Goal: Find specific page/section: Find specific page/section

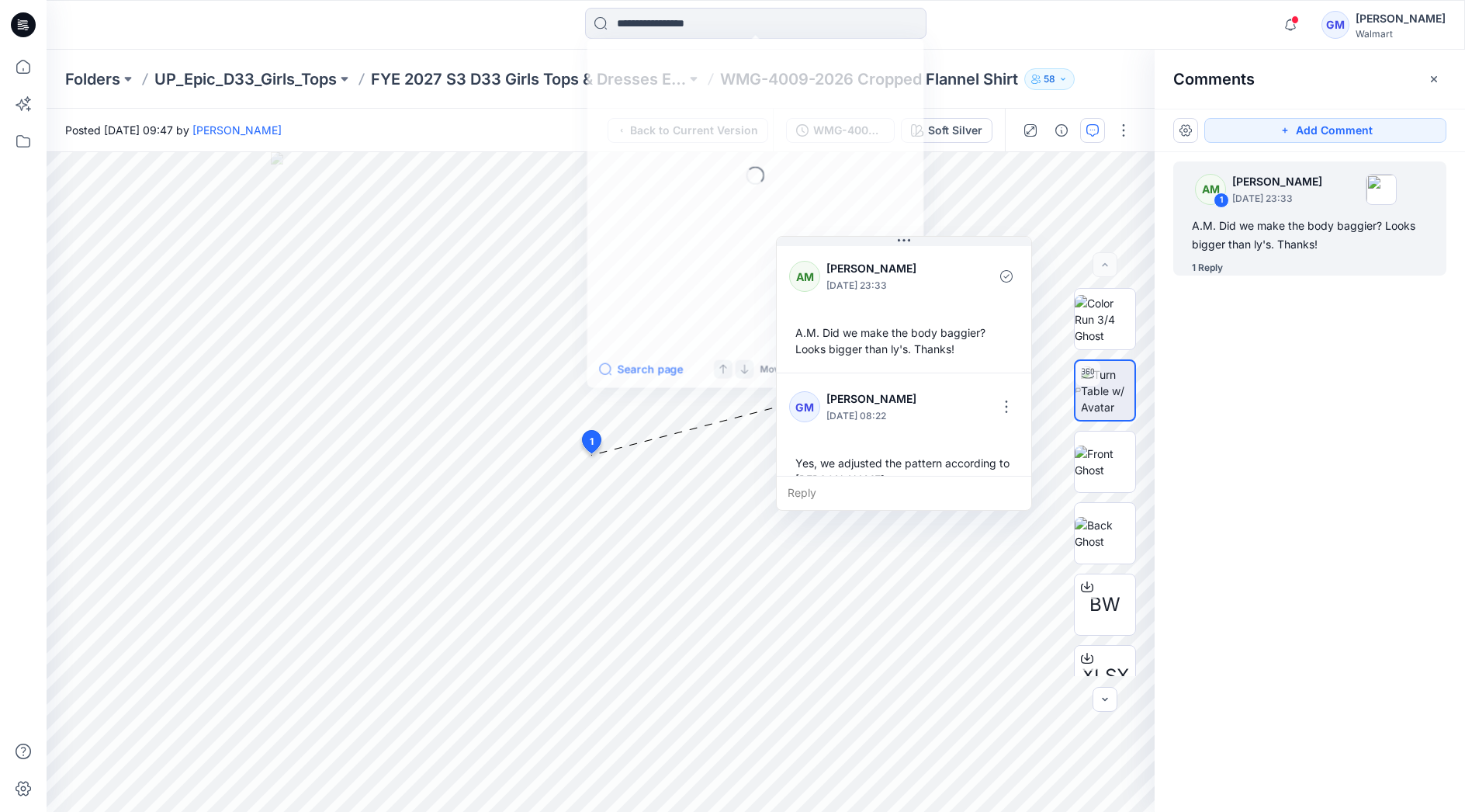
click at [767, 24] on input at bounding box center [755, 23] width 342 height 31
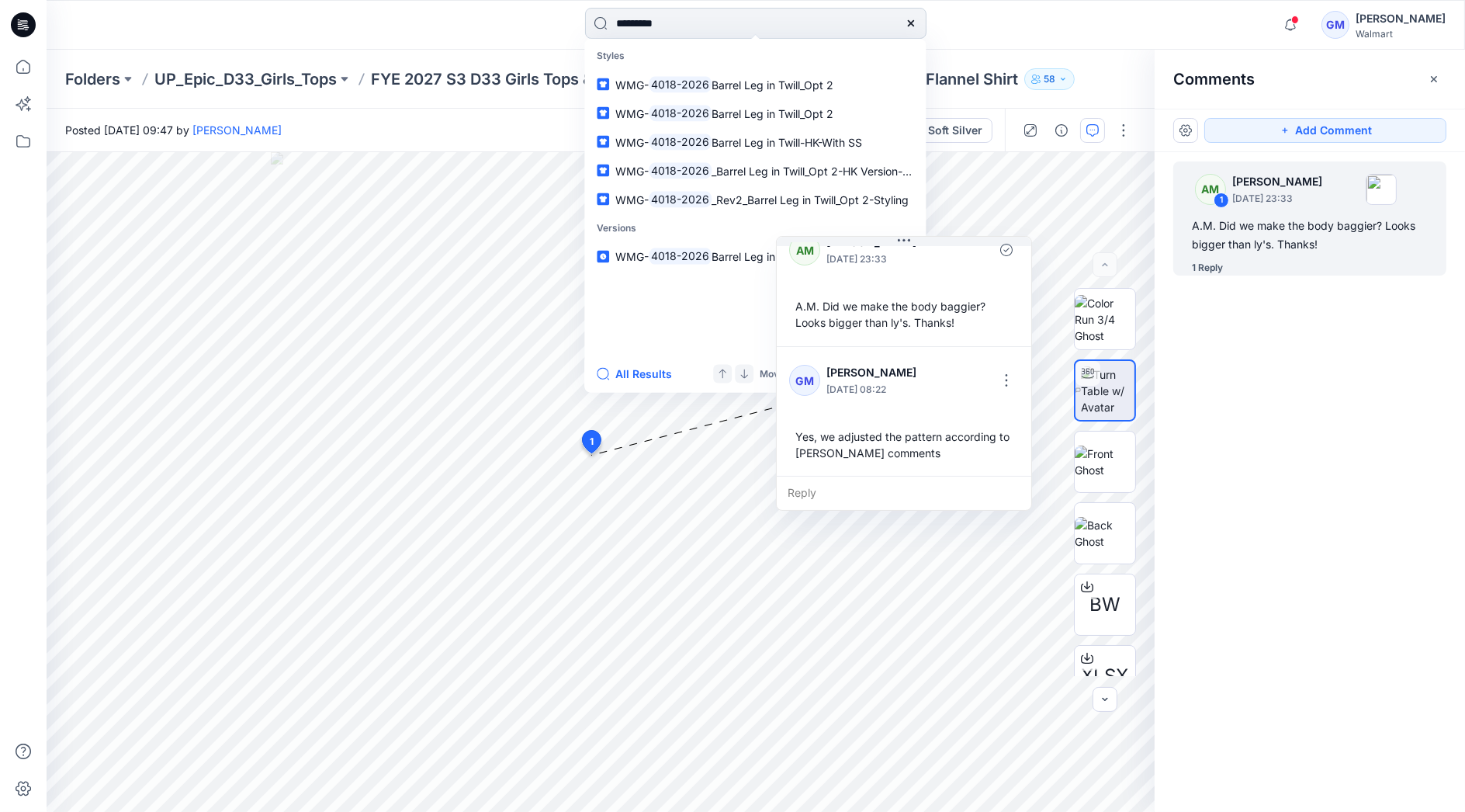
type input "*********"
click at [647, 374] on button "All Results" at bounding box center [639, 374] width 86 height 19
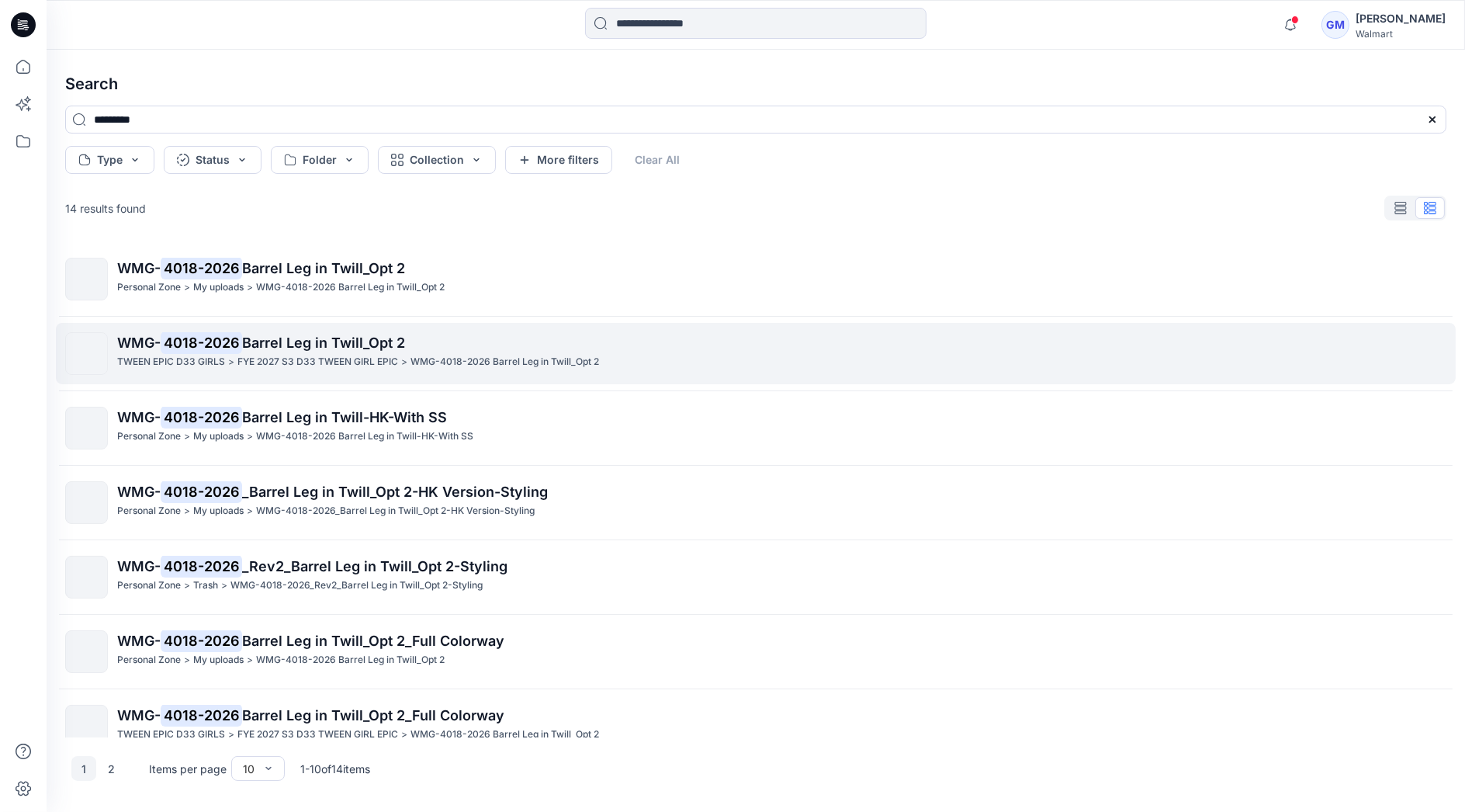
click at [372, 357] on p "FYE 2027 S3 D33 TWEEN GIRL EPIC" at bounding box center [317, 362] width 160 height 16
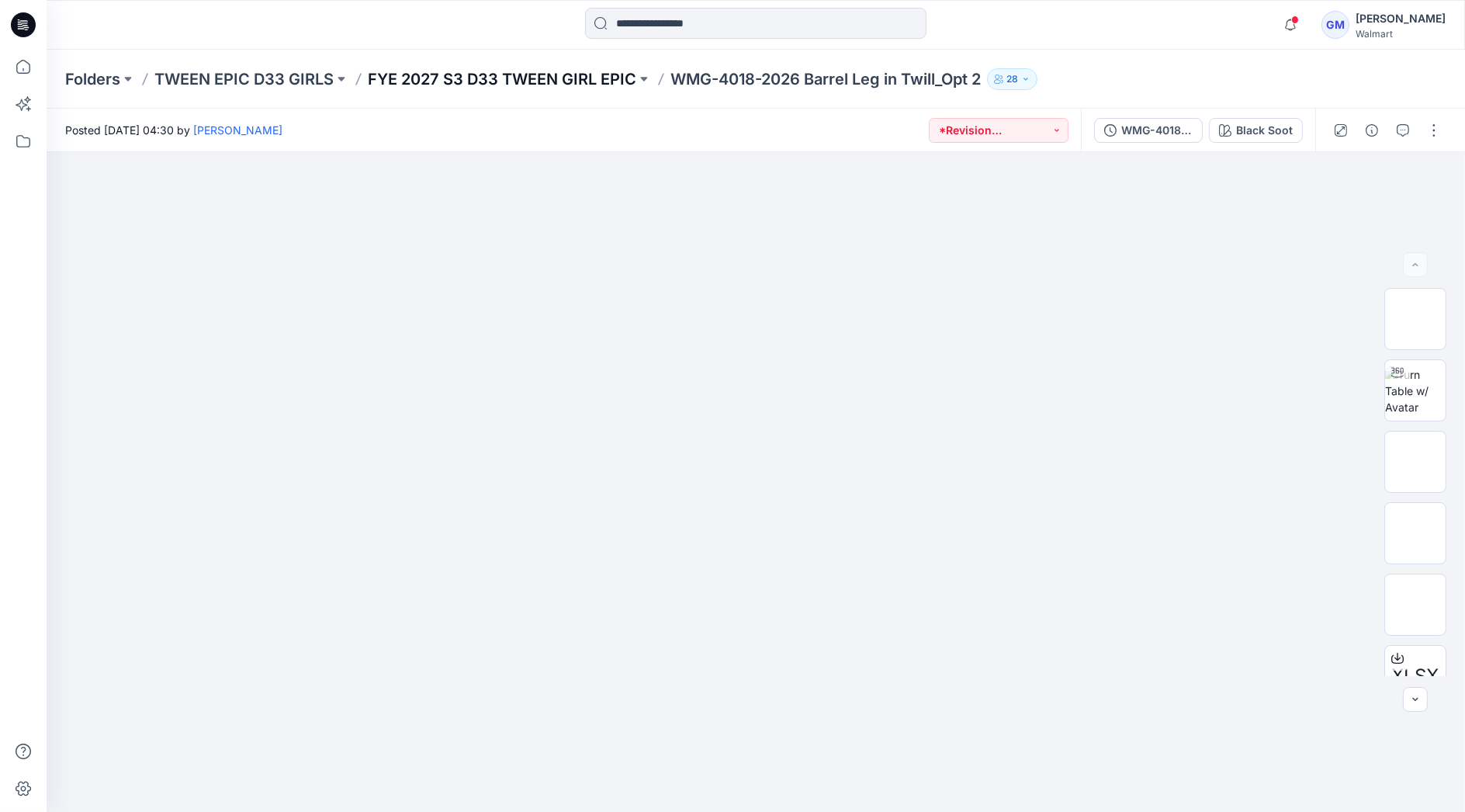
click at [600, 72] on p "FYE 2027 S3 D33 TWEEN GIRL EPIC" at bounding box center [502, 79] width 269 height 22
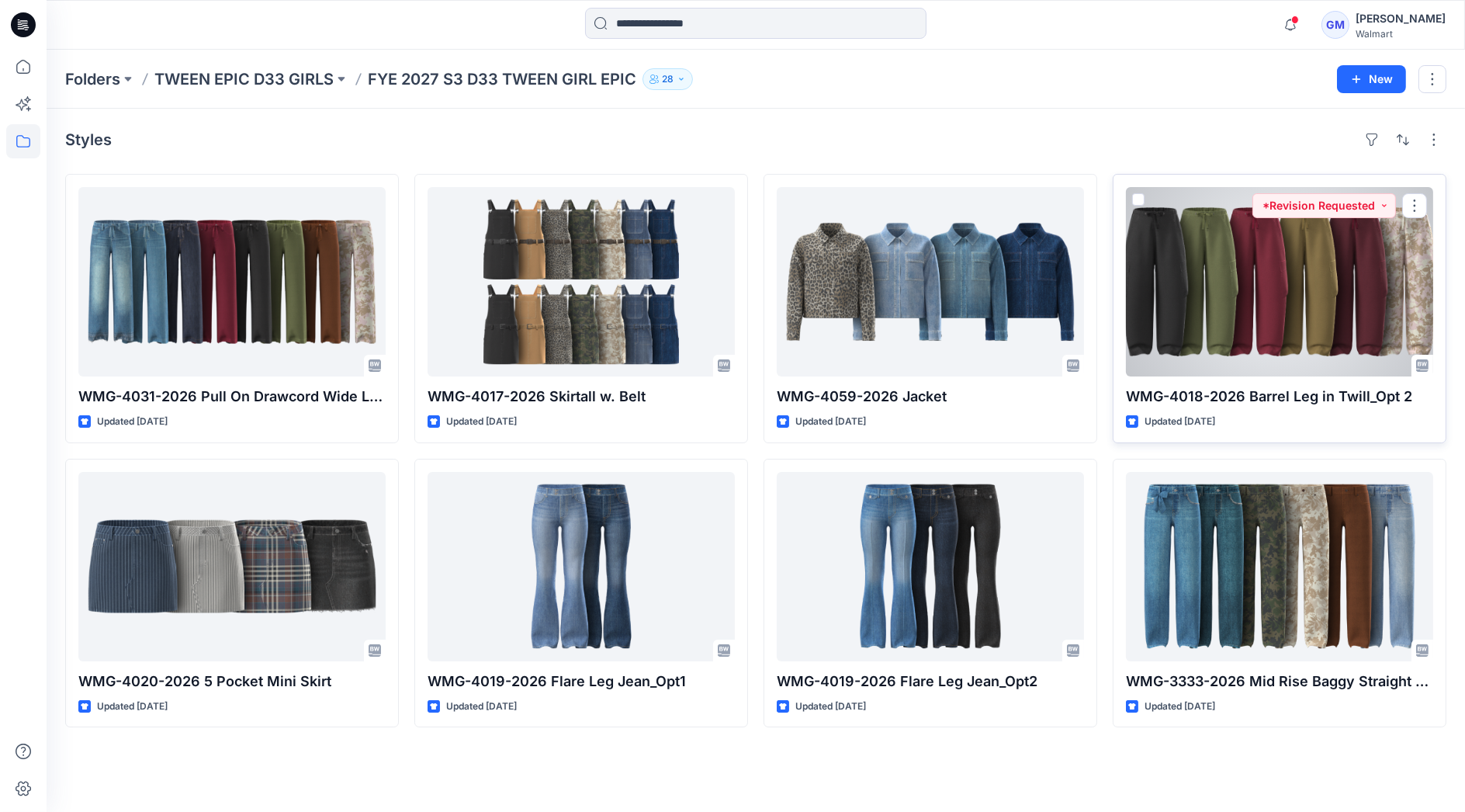
click at [1232, 310] on div at bounding box center [1279, 281] width 307 height 189
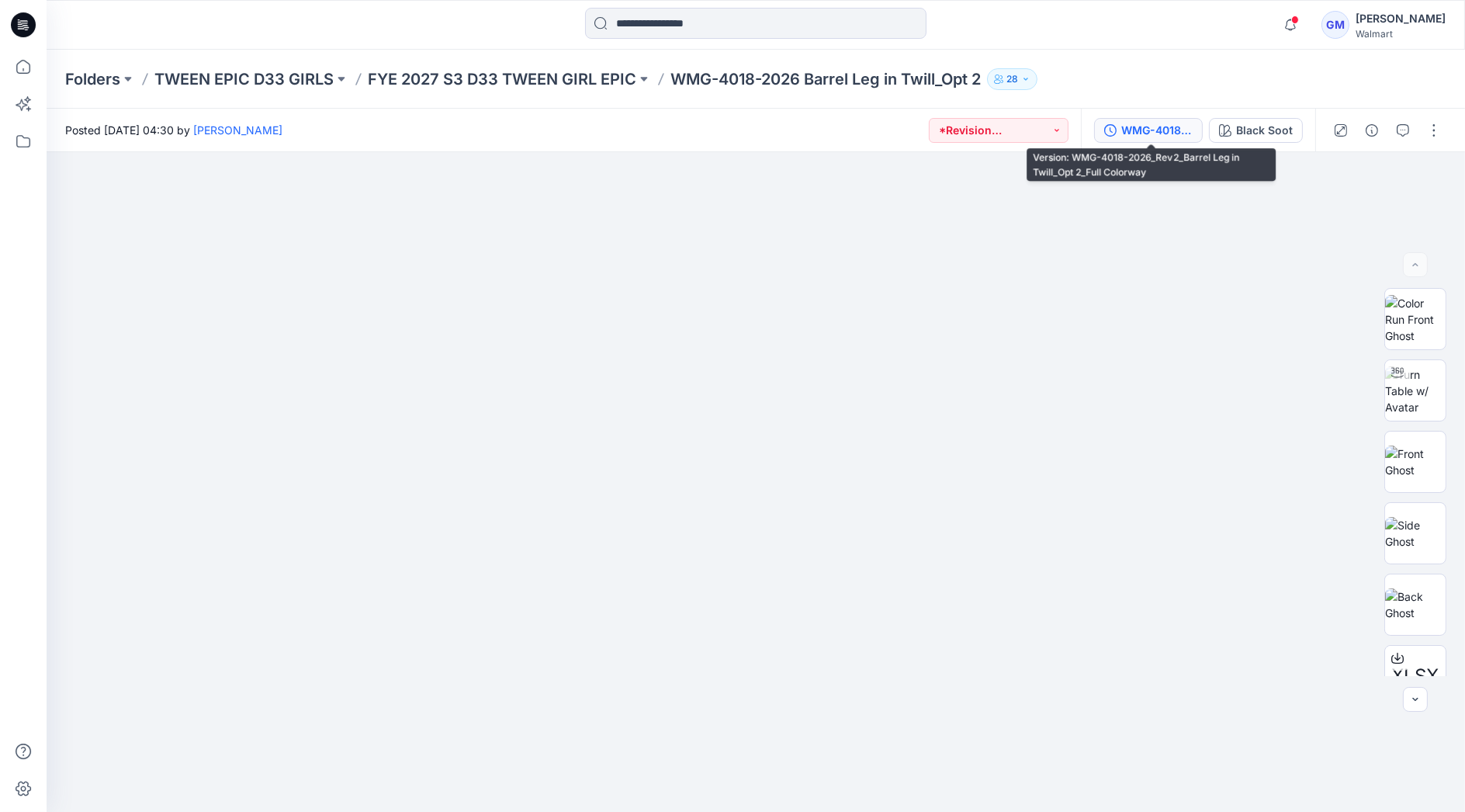
click at [1188, 126] on div "WMG-4018-2026_Rev2_Barrel Leg in Twill_Opt 2_Full Colorway" at bounding box center [1157, 130] width 71 height 17
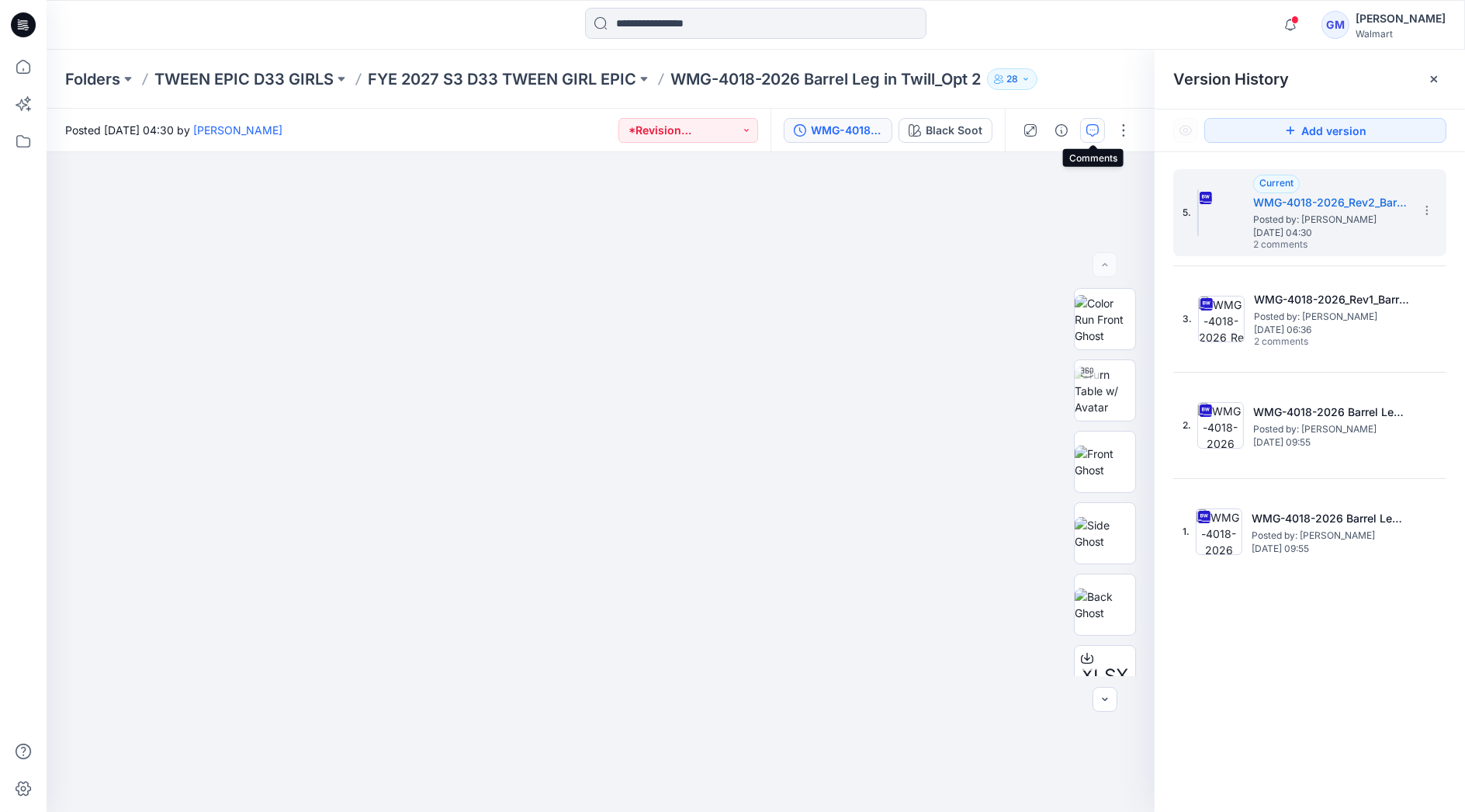
click at [1094, 131] on icon "button" at bounding box center [1093, 131] width 13 height 13
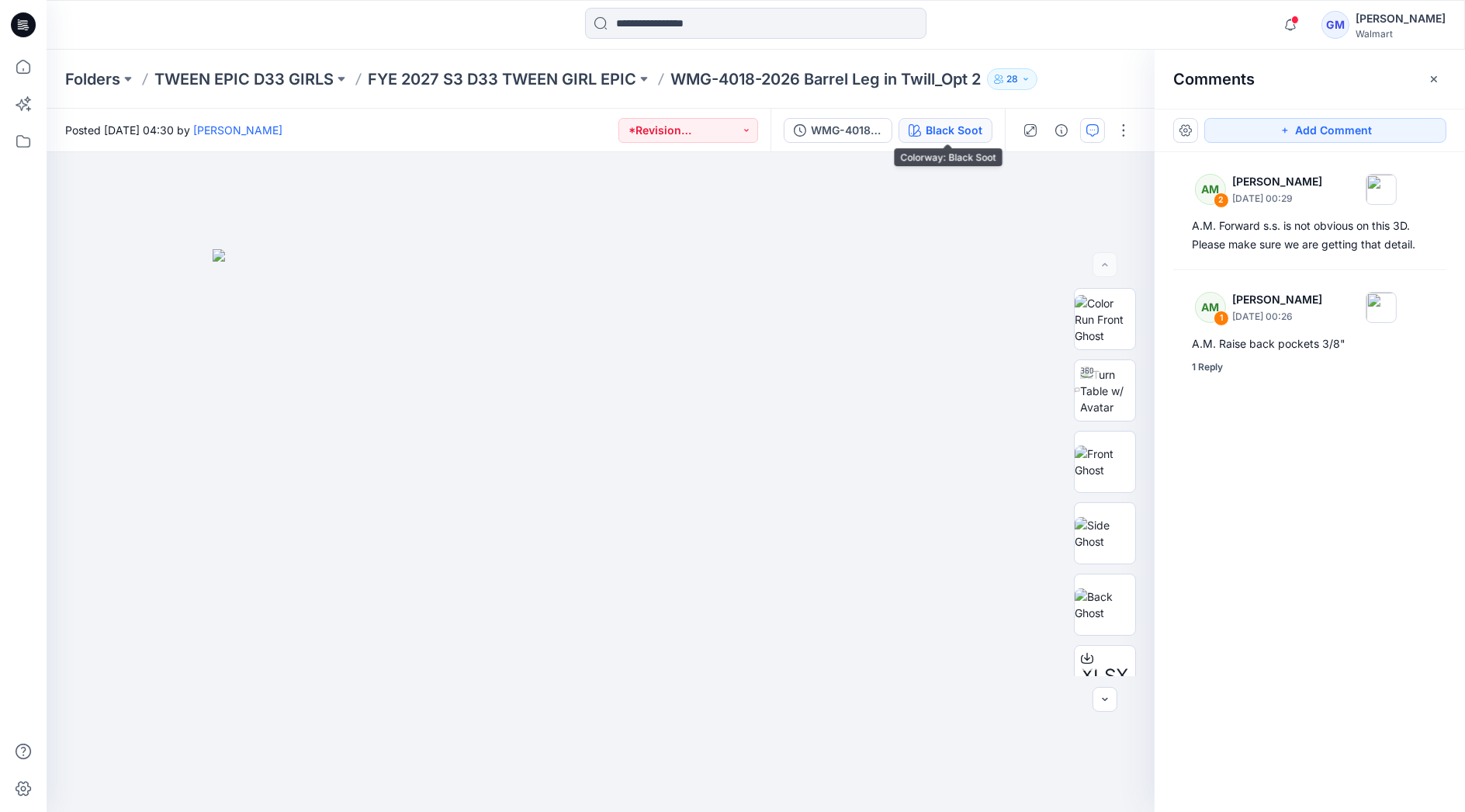
click at [968, 128] on div "Black Soot" at bounding box center [954, 130] width 57 height 17
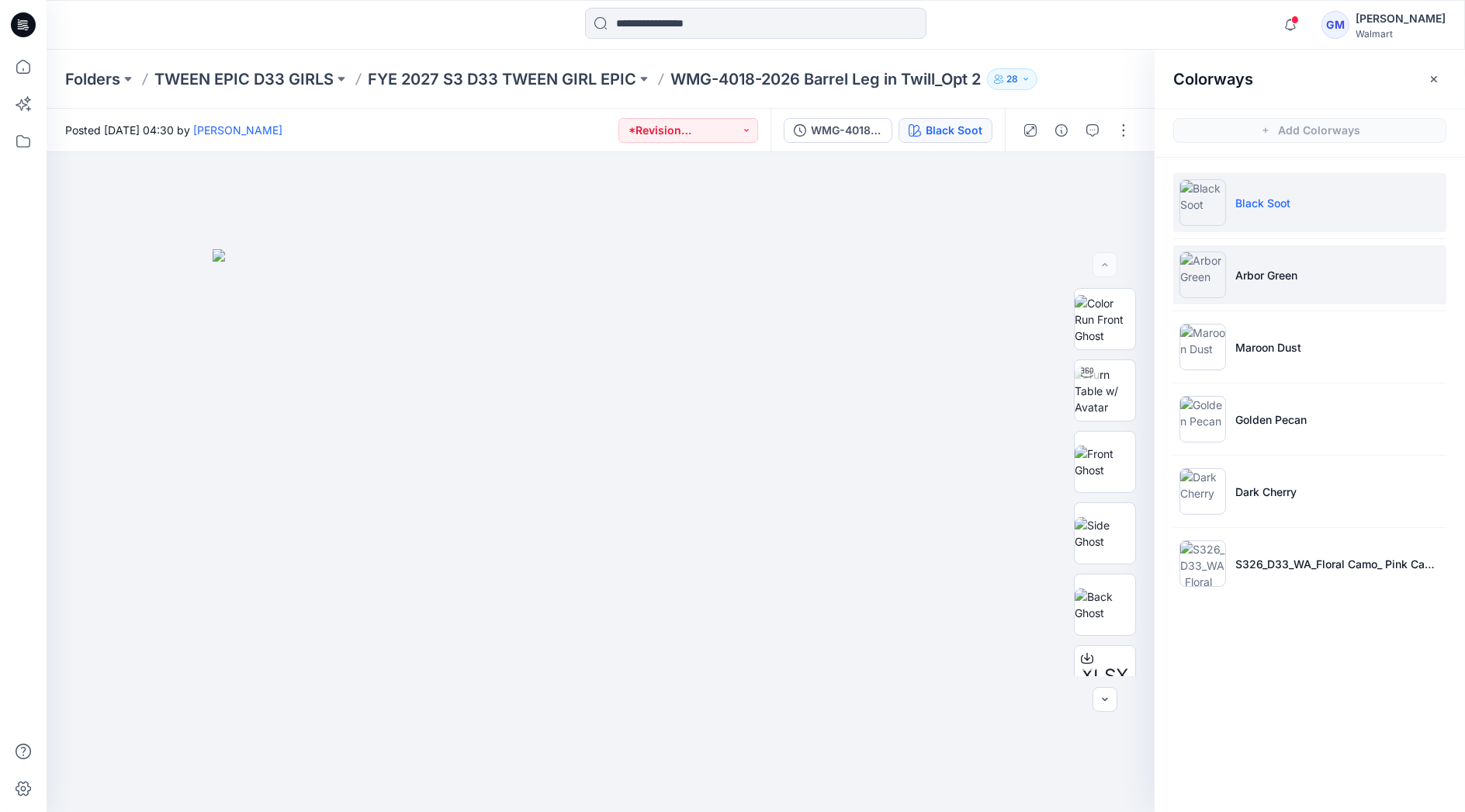
click at [1306, 268] on li "Arbor Green" at bounding box center [1310, 274] width 273 height 59
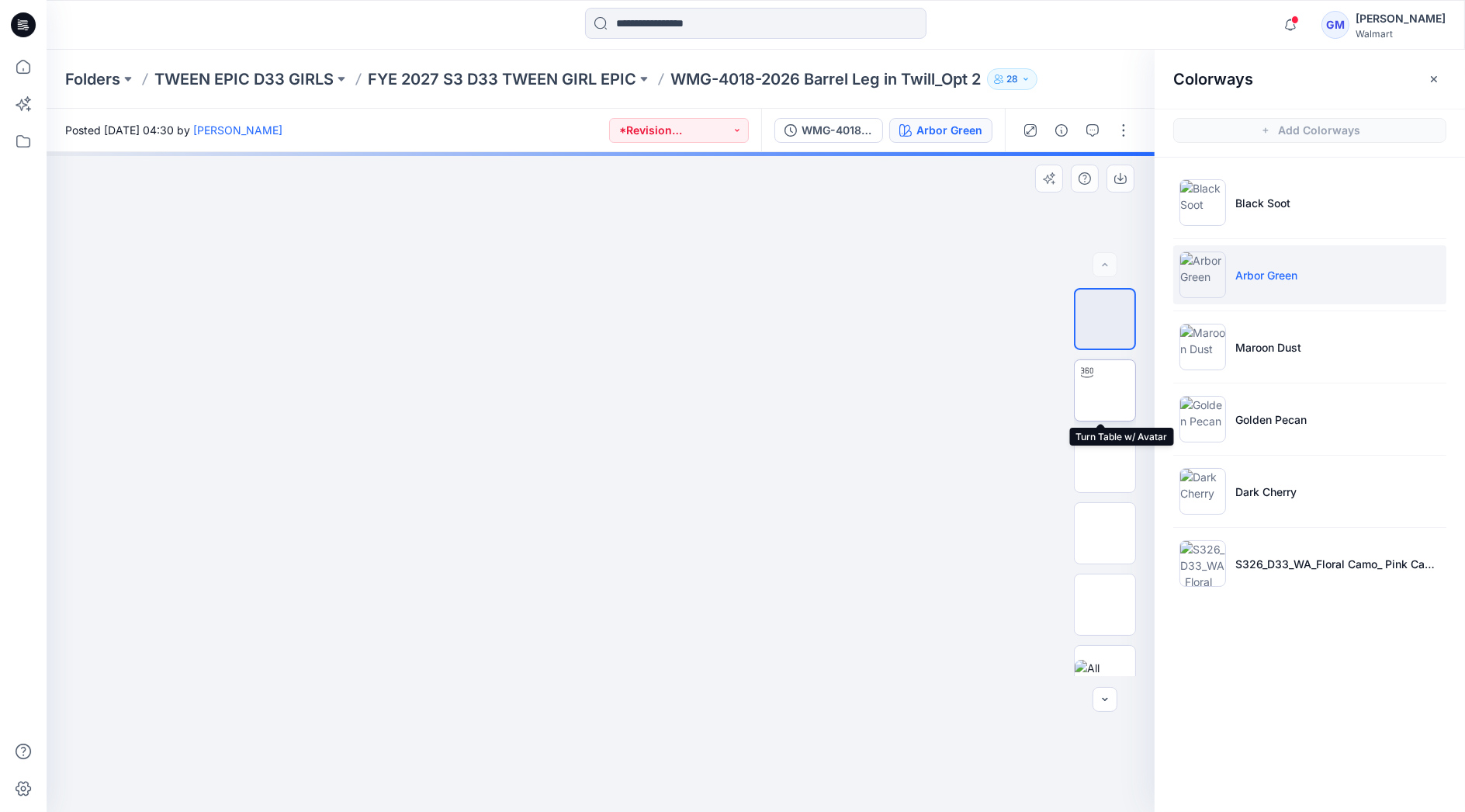
click at [1105, 390] on img at bounding box center [1105, 390] width 0 height 0
drag, startPoint x: 650, startPoint y: 583, endPoint x: 647, endPoint y: 232, distance: 351.0
click at [646, 236] on img at bounding box center [593, 112] width 1482 height 1399
drag, startPoint x: 640, startPoint y: 451, endPoint x: 664, endPoint y: 282, distance: 170.7
click at [664, 283] on img at bounding box center [598, 103] width 1482 height 1418
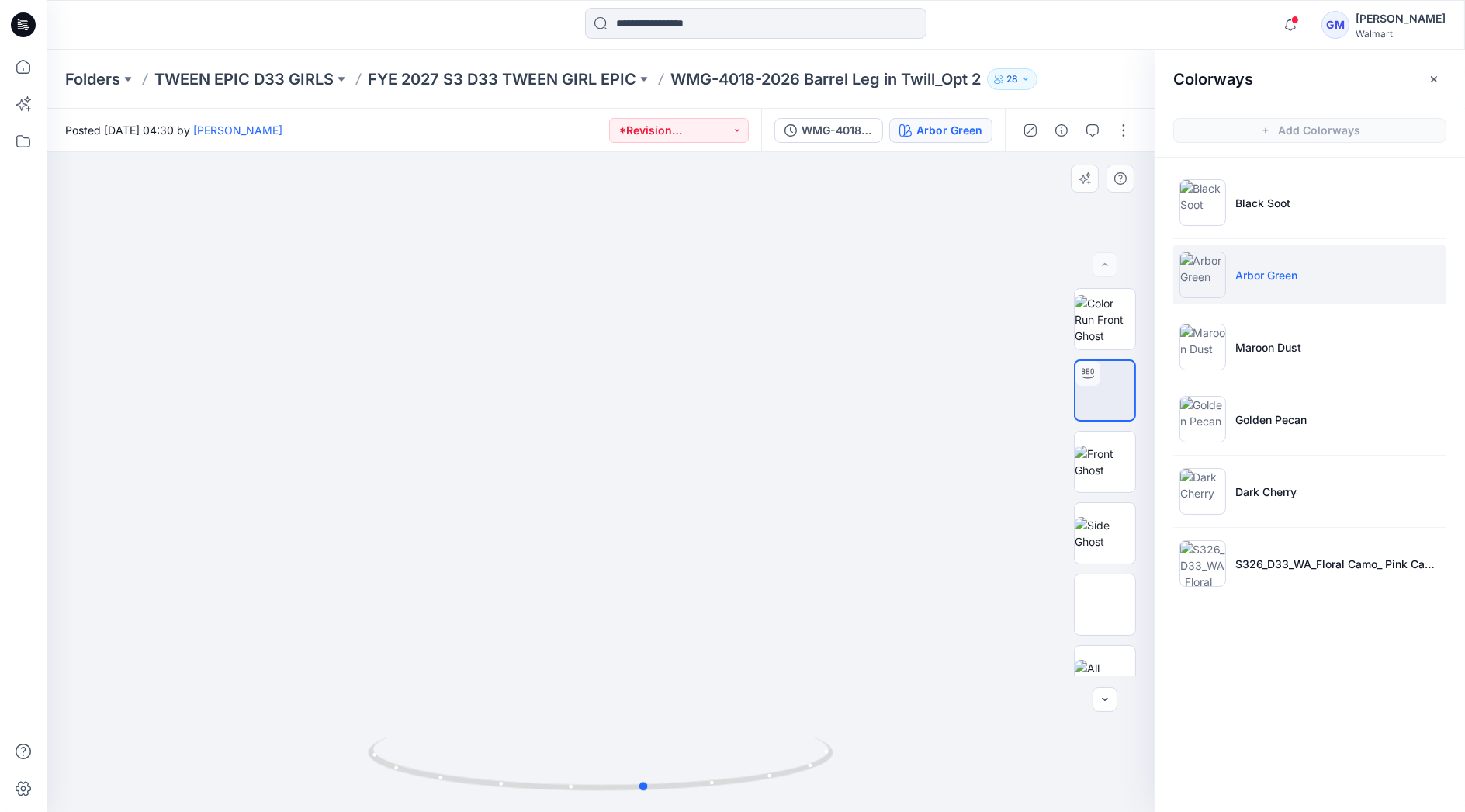
drag, startPoint x: 829, startPoint y: 756, endPoint x: 874, endPoint y: 744, distance: 46.6
click at [874, 744] on div at bounding box center [600, 482] width 1108 height 660
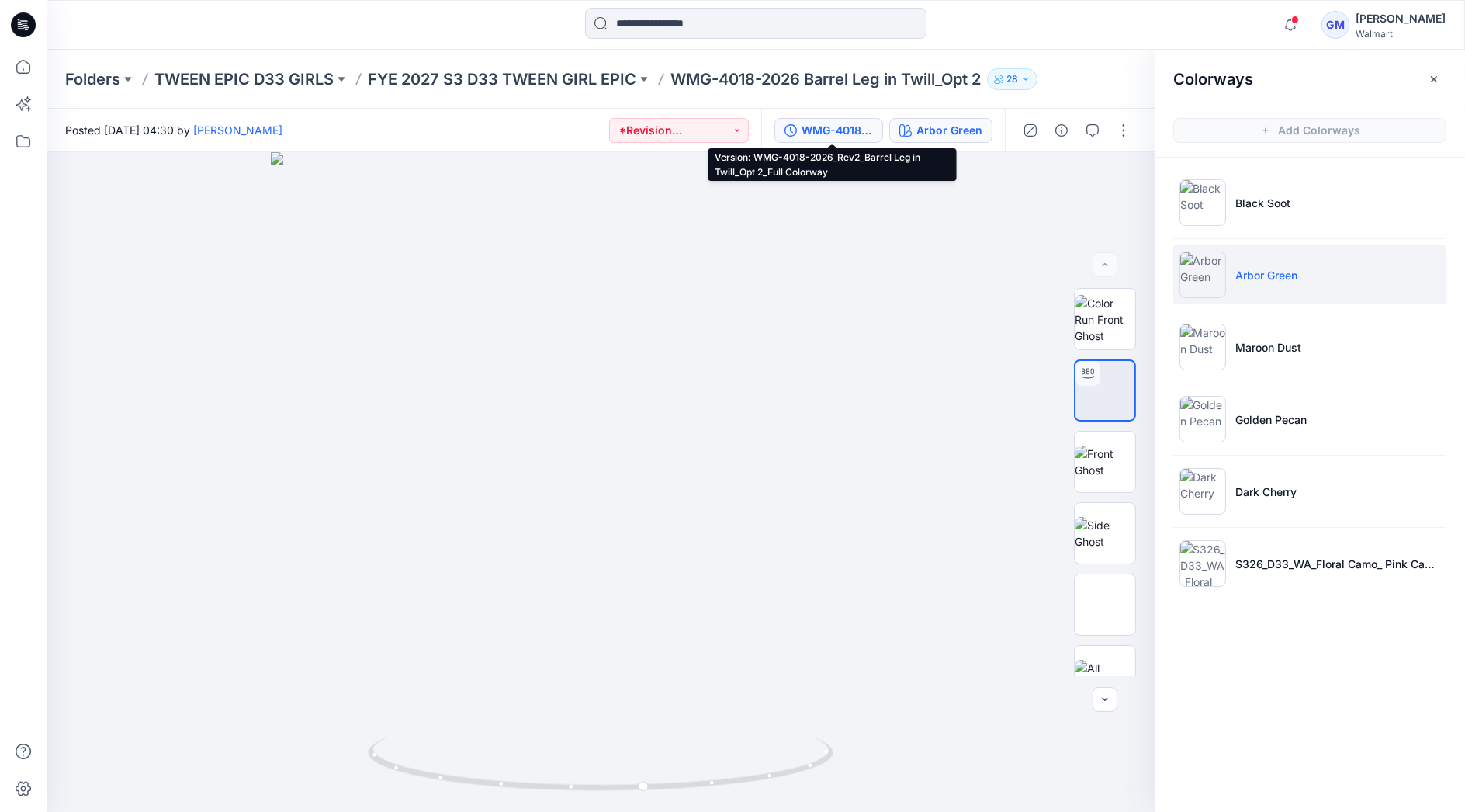
click at [810, 128] on div "WMG-4018-2026_Rev2_Barrel Leg in Twill_Opt 2_Full Colorway" at bounding box center [837, 130] width 71 height 17
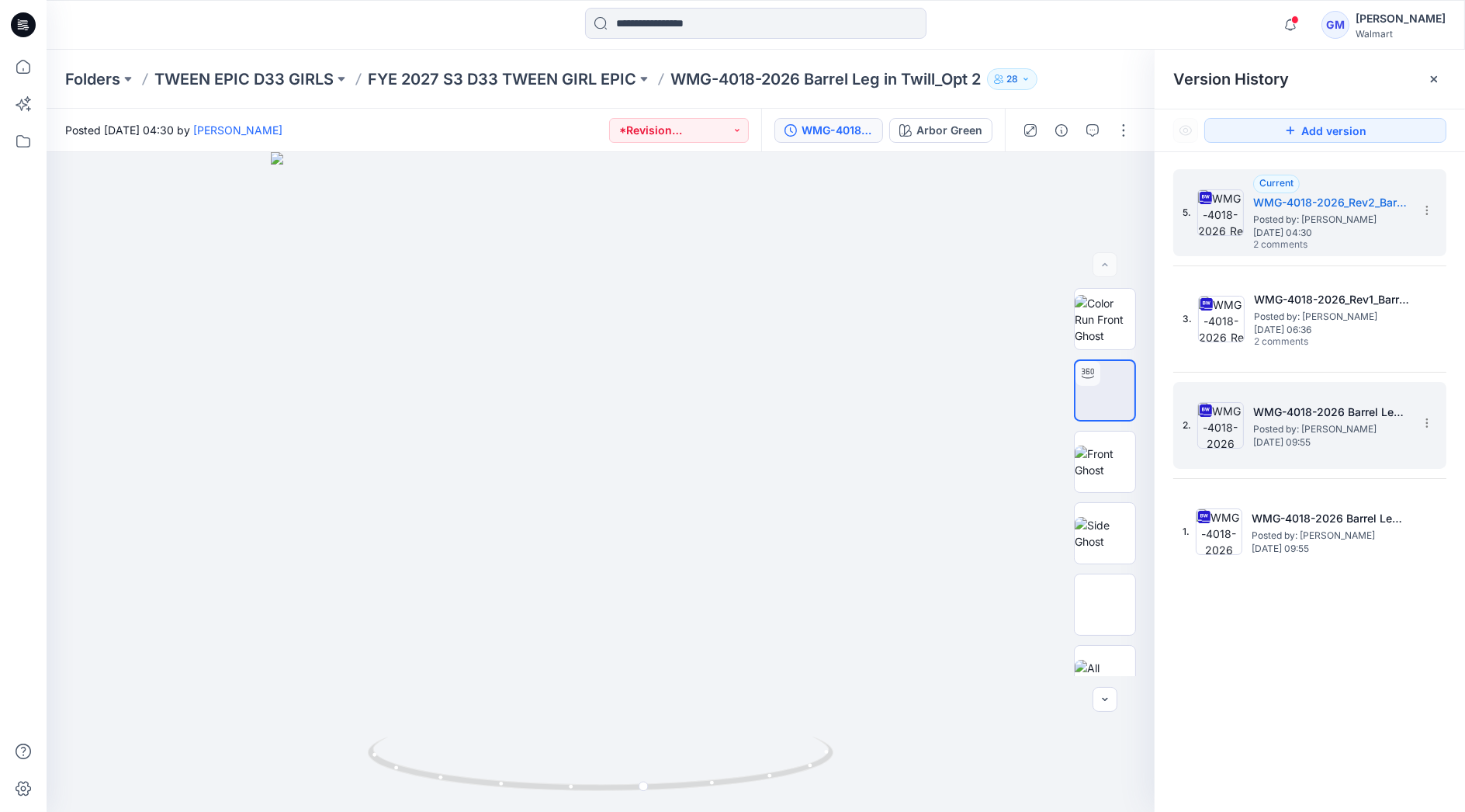
click at [1305, 421] on span "Posted by: [PERSON_NAME]" at bounding box center [1331, 428] width 155 height 15
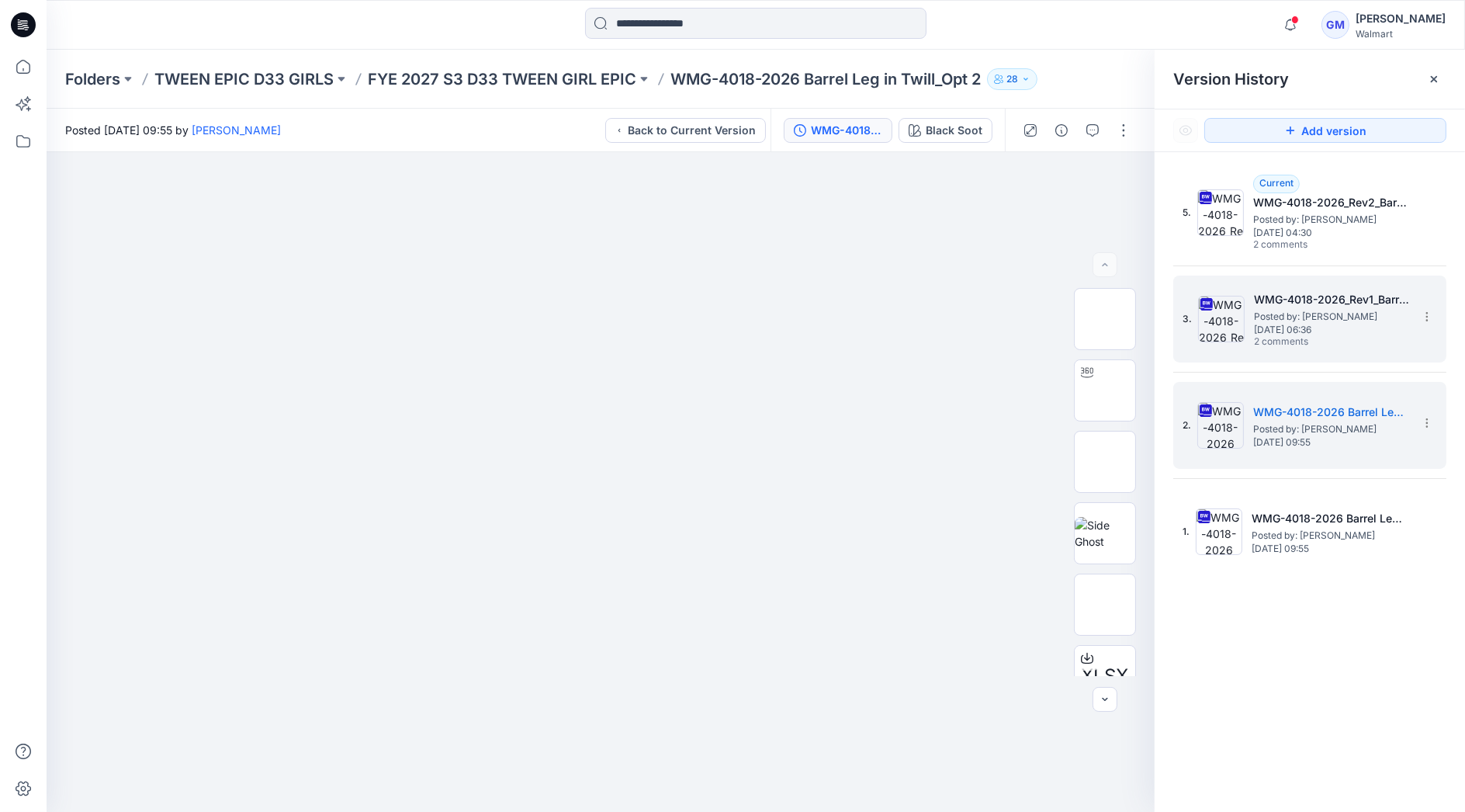
click at [1308, 324] on span "[DATE] 06:36" at bounding box center [1332, 330] width 155 height 11
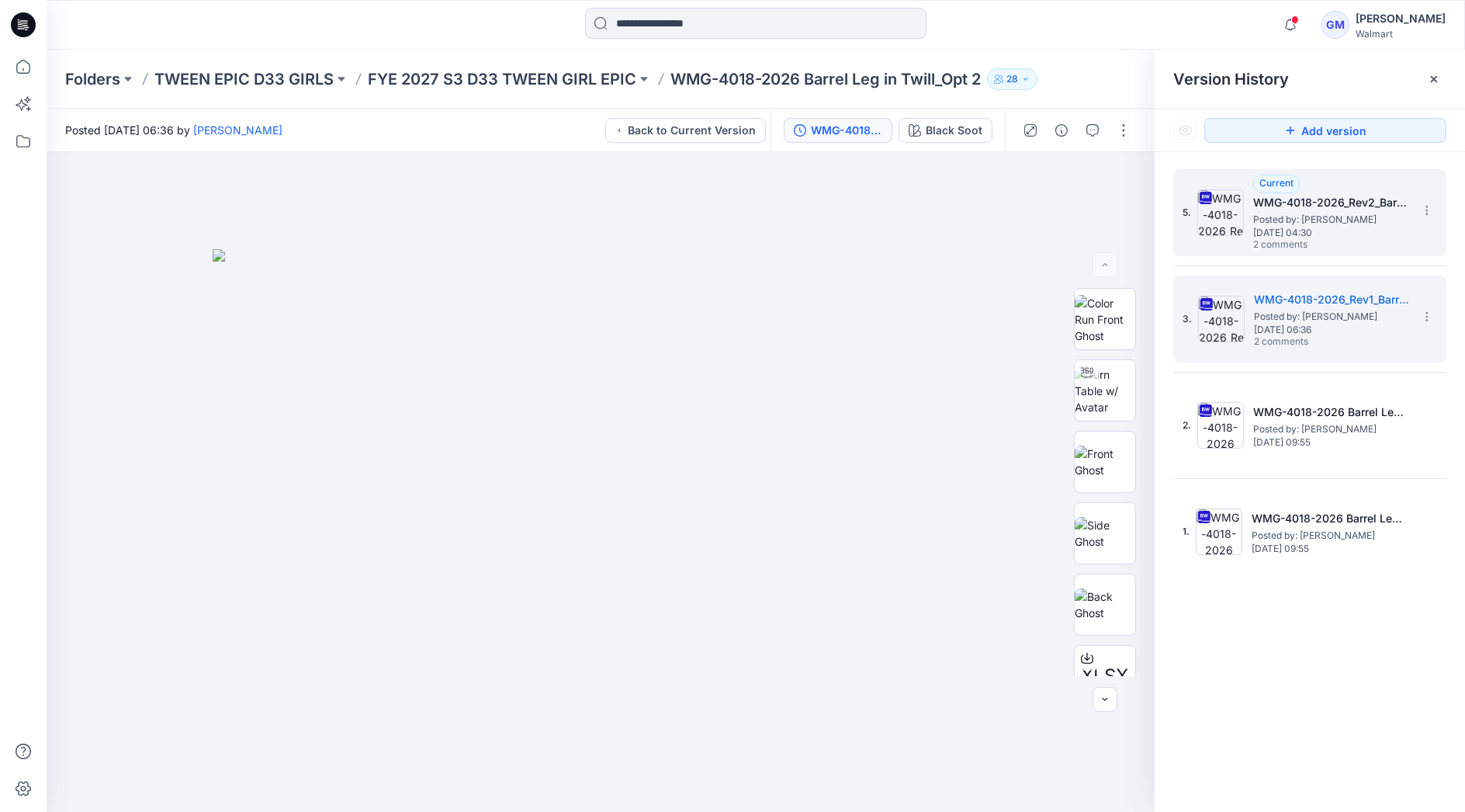
click at [1314, 217] on span "Posted by: [PERSON_NAME]" at bounding box center [1331, 219] width 155 height 15
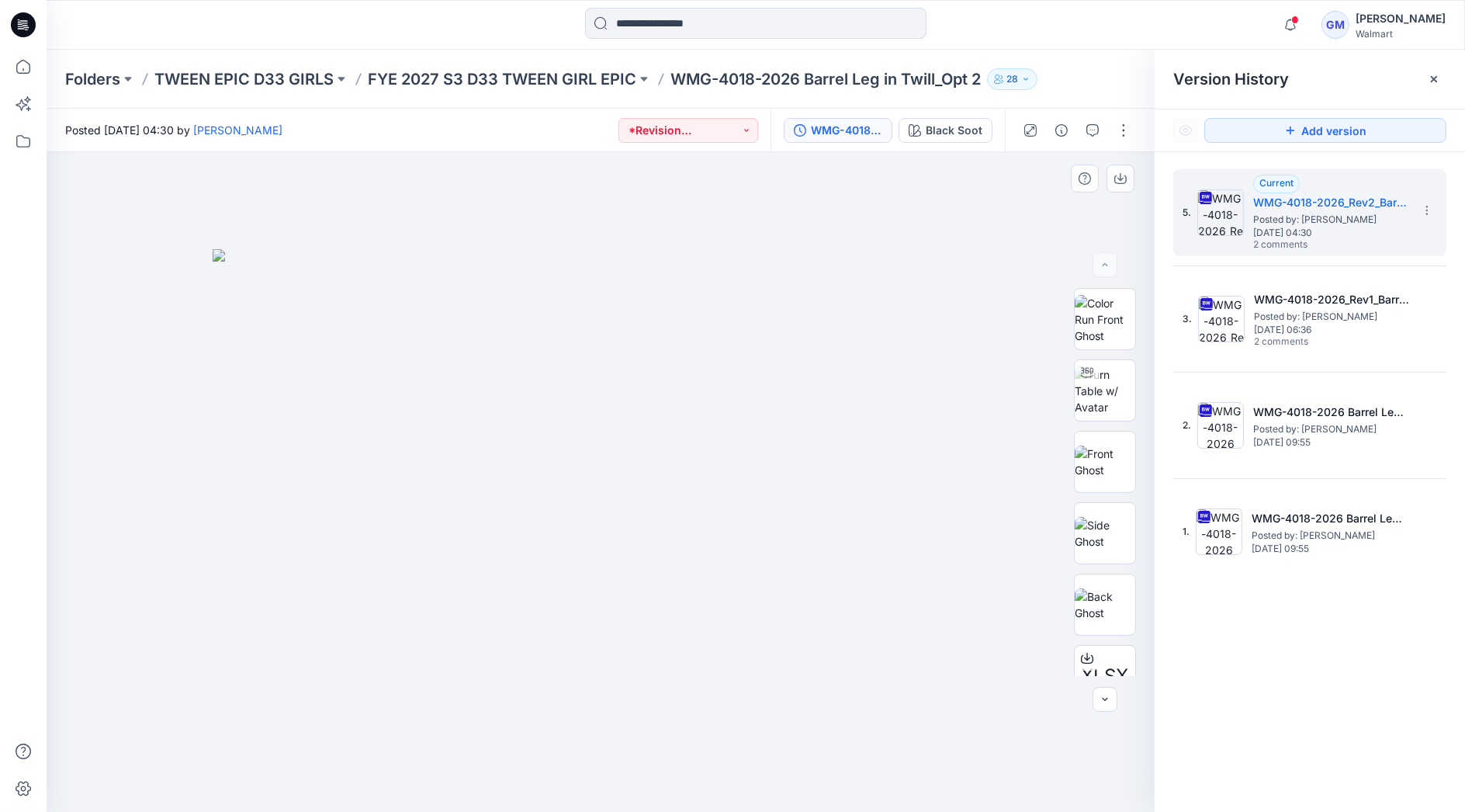
click at [165, 395] on div at bounding box center [600, 482] width 1108 height 660
